Goal: Navigation & Orientation: Find specific page/section

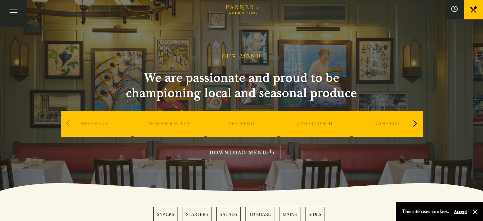
click at [170, 122] on link "AFTERNOON TEA" at bounding box center [168, 132] width 43 height 25
